Goal: Task Accomplishment & Management: Manage account settings

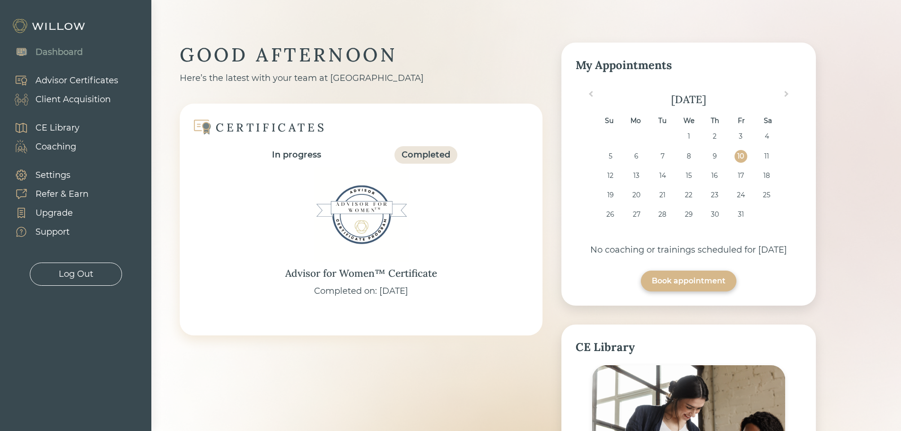
click at [87, 99] on div "Client Acquisition" at bounding box center [72, 99] width 75 height 13
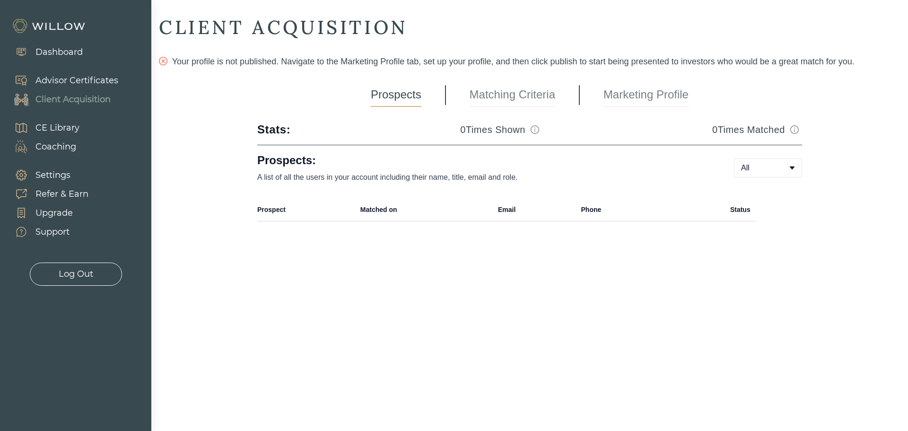
click at [626, 96] on link "Marketing Profile" at bounding box center [646, 95] width 85 height 24
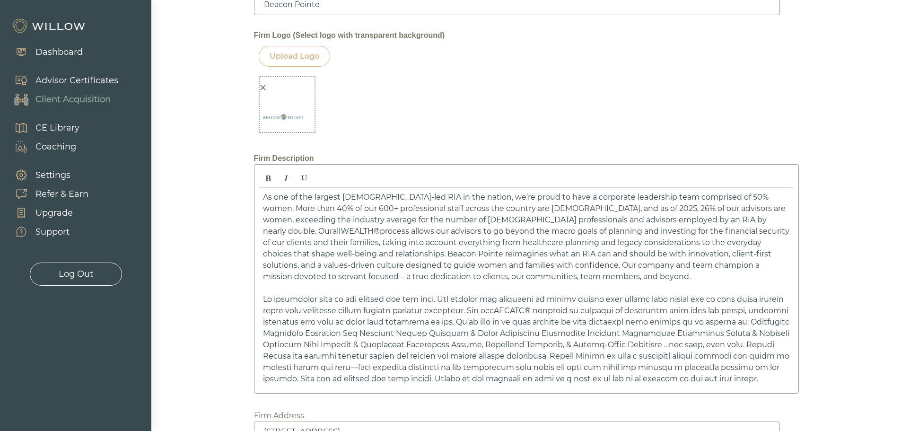
scroll to position [1135, 0]
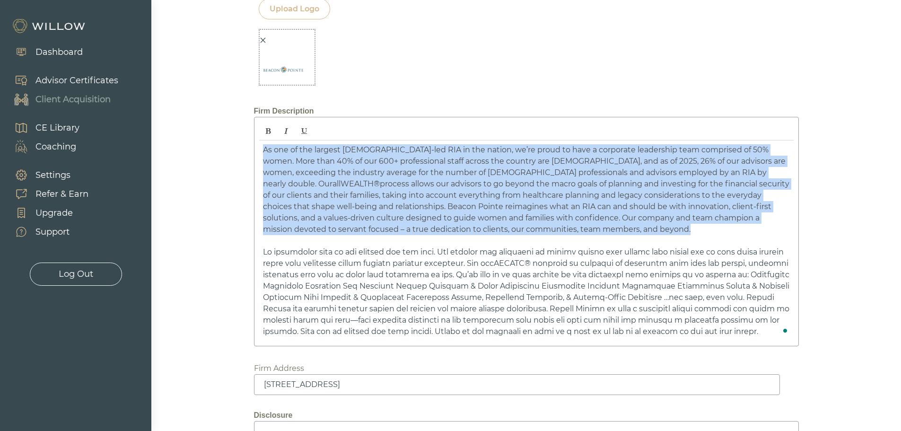
drag, startPoint x: 484, startPoint y: 227, endPoint x: 255, endPoint y: 148, distance: 241.8
click at [255, 148] on div "As one of the largest [DEMOGRAPHIC_DATA]-led RIA in the nation, we’re proud to …" at bounding box center [526, 231] width 545 height 229
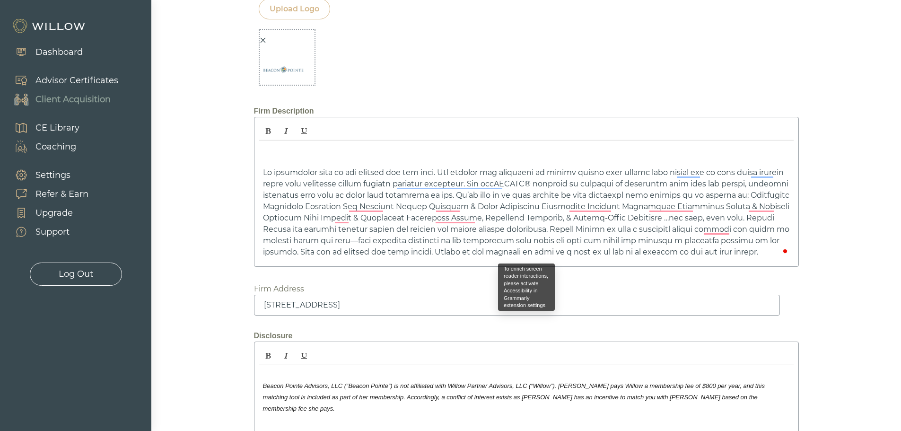
click at [263, 172] on span "To enrich screen reader interactions, please activate Accessibility in Grammarl…" at bounding box center [526, 212] width 527 height 88
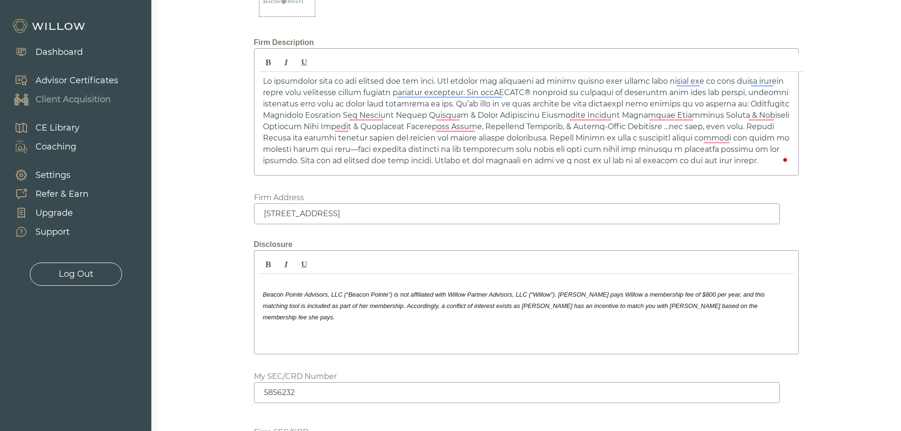
scroll to position [1273, 0]
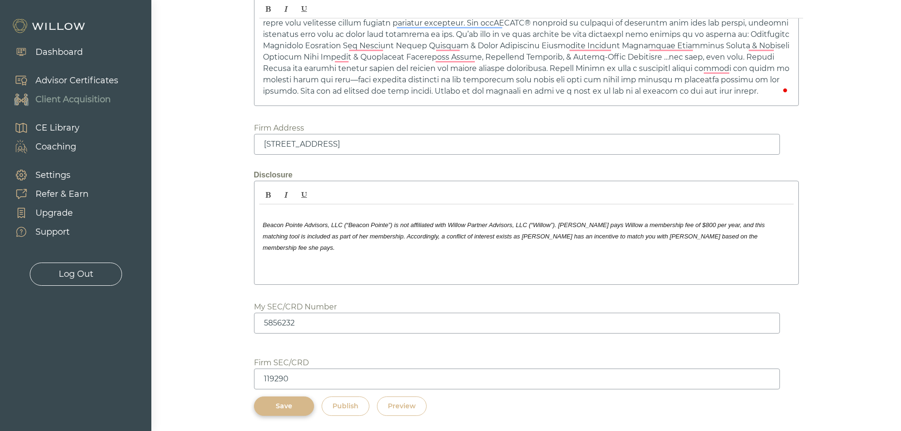
click at [268, 405] on div "Save" at bounding box center [284, 406] width 38 height 10
click at [403, 406] on div "Preview" at bounding box center [402, 406] width 28 height 10
click at [300, 411] on button "Save" at bounding box center [284, 405] width 60 height 19
